Goal: Information Seeking & Learning: Learn about a topic

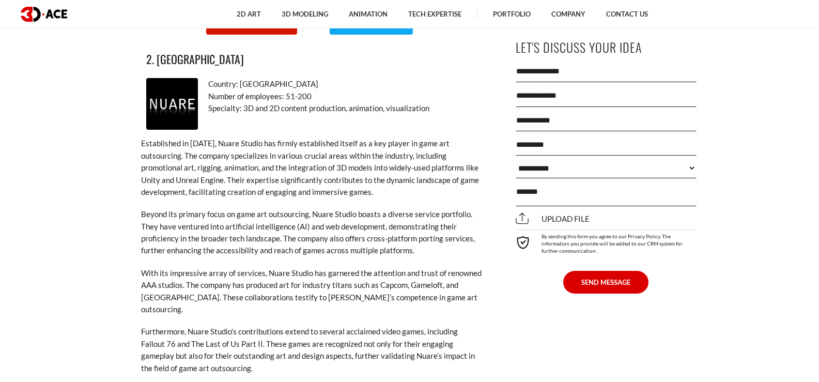
scroll to position [1589, 0]
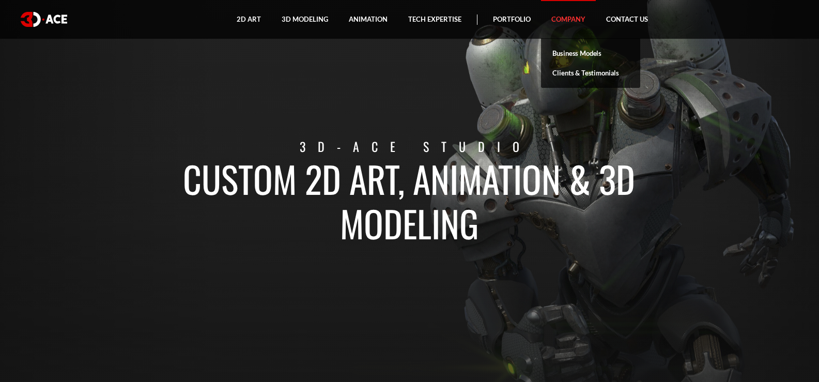
click at [565, 14] on link "Company" at bounding box center [568, 19] width 55 height 39
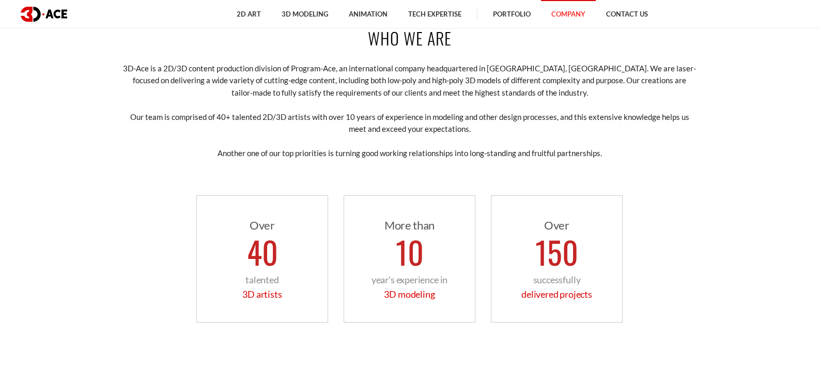
scroll to position [616, 0]
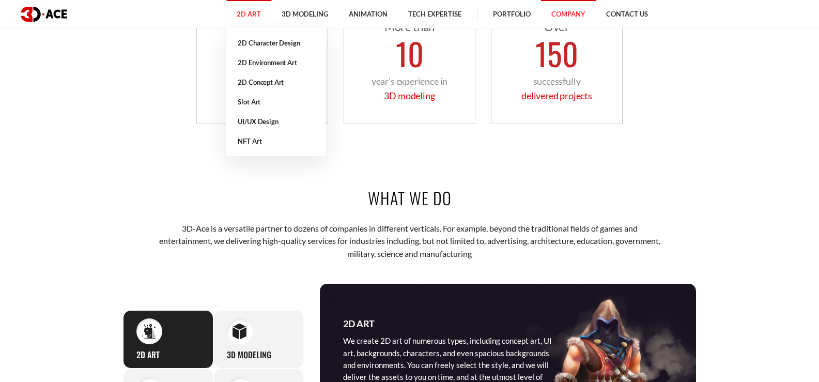
click at [248, 13] on link "2D Art" at bounding box center [248, 14] width 45 height 28
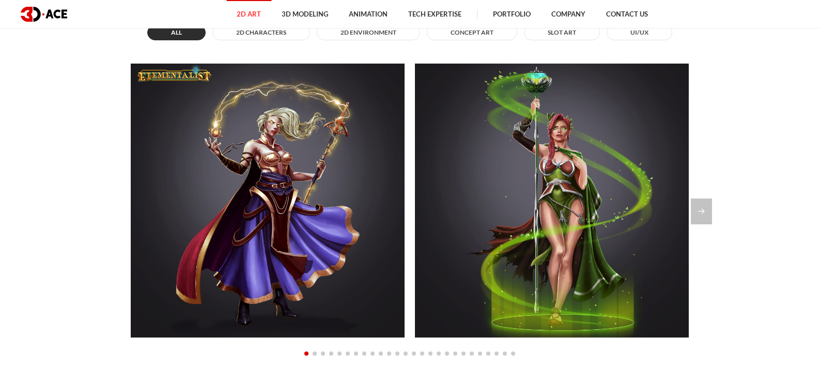
scroll to position [830, 0]
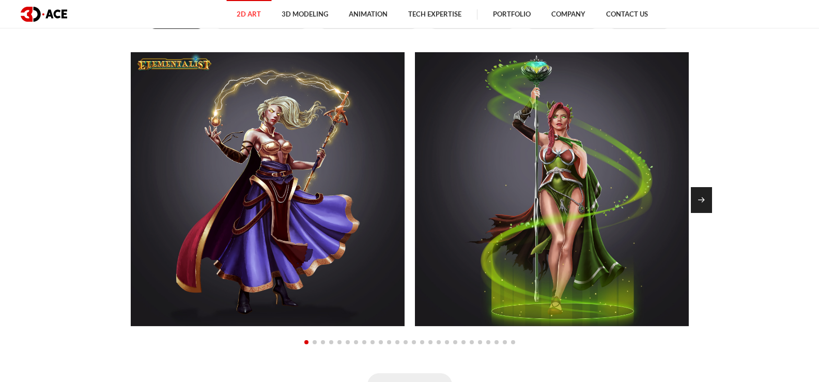
click at [705, 193] on div "Next slide" at bounding box center [701, 200] width 21 height 26
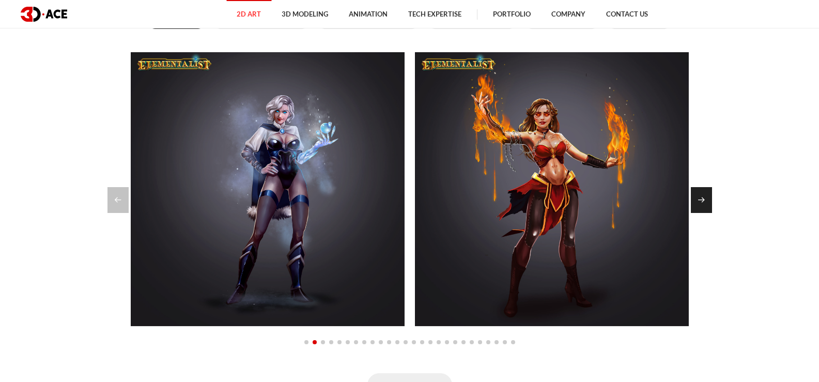
click at [705, 193] on div "Next slide" at bounding box center [701, 200] width 21 height 26
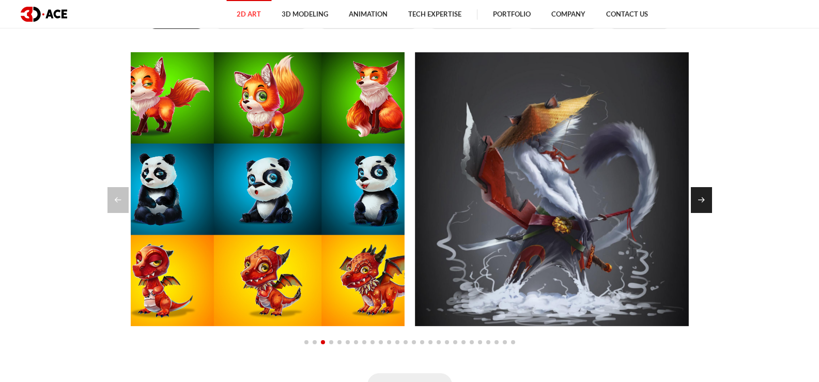
click at [705, 193] on div "Next slide" at bounding box center [701, 200] width 21 height 26
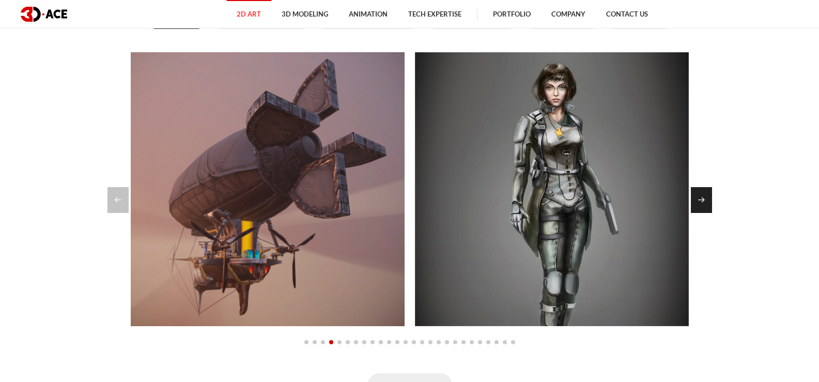
click at [705, 193] on div "Next slide" at bounding box center [701, 200] width 21 height 26
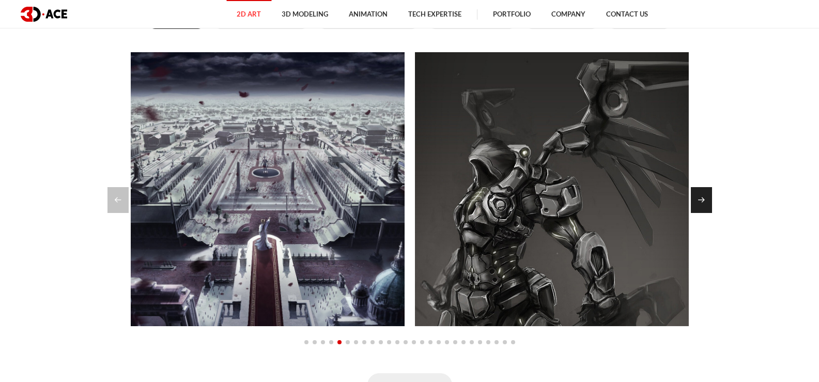
click at [705, 193] on div "Next slide" at bounding box center [701, 200] width 21 height 26
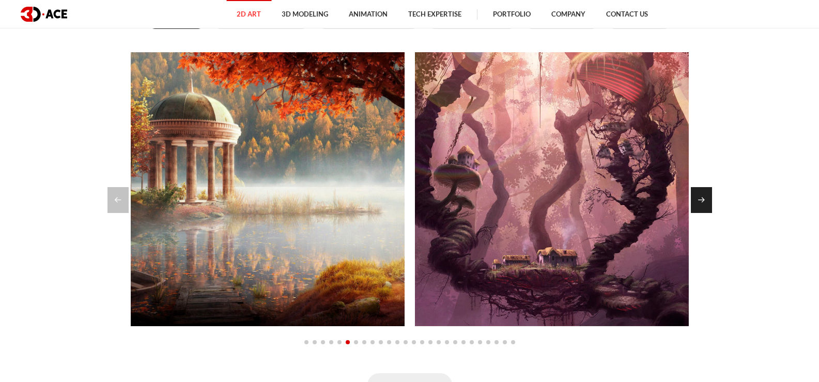
click at [705, 193] on div "Next slide" at bounding box center [701, 200] width 21 height 26
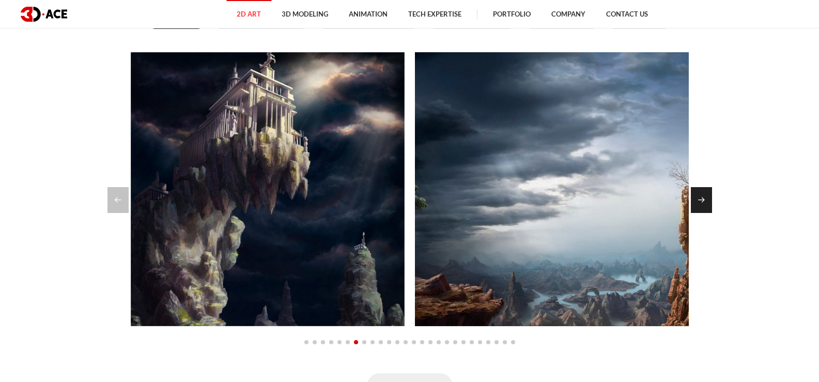
click at [705, 193] on div "Next slide" at bounding box center [701, 200] width 21 height 26
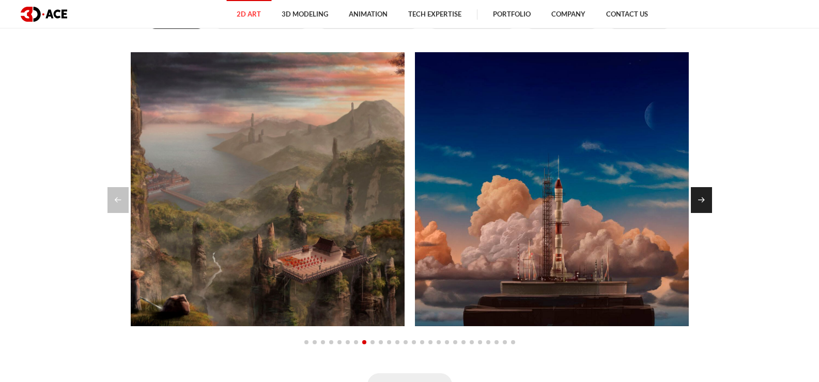
click at [705, 193] on div "Next slide" at bounding box center [701, 200] width 21 height 26
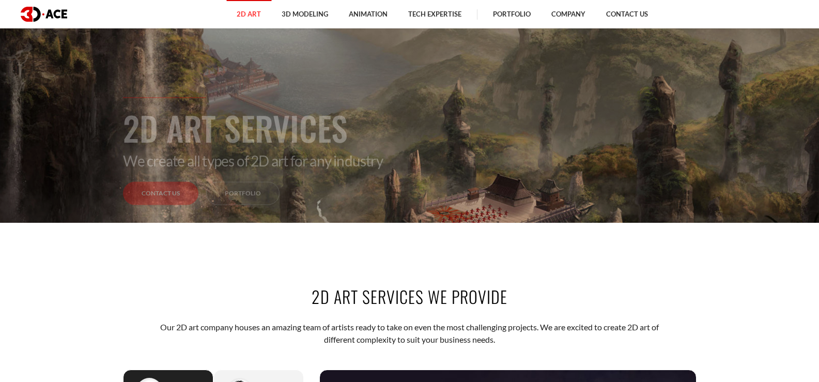
scroll to position [76, 0]
